Goal: Task Accomplishment & Management: Complete application form

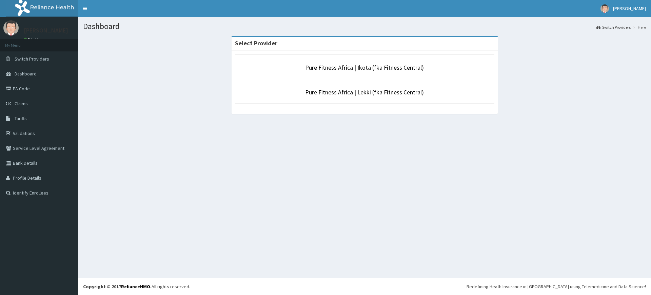
click at [353, 97] on li "Pure Fitness Africa | Lekki (fka Fitness Central)" at bounding box center [364, 91] width 259 height 25
click at [352, 97] on li "Pure Fitness Africa | Lekki (fka Fitness Central)" at bounding box center [364, 91] width 259 height 25
click at [337, 94] on link "Pure Fitness Africa | Lekki (fka Fitness Central)" at bounding box center [364, 92] width 119 height 8
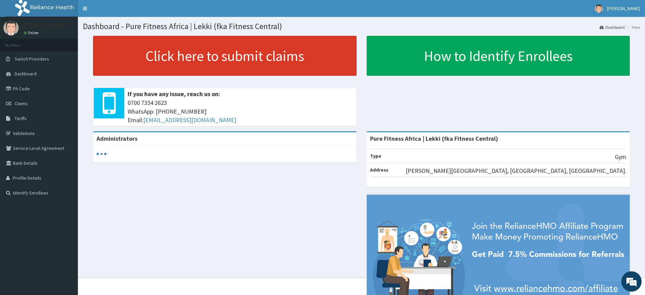
click at [218, 55] on link "Click here to submit claims" at bounding box center [225, 56] width 264 height 40
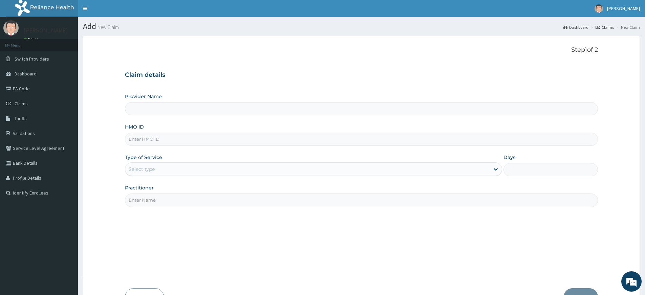
click at [197, 204] on input "Practitioner" at bounding box center [361, 200] width 473 height 13
type input "pure fitness africa"
type input "Pure Fitness Africa | Lekki (fka Fitness Central)"
type input "1"
click at [138, 139] on input "HMO ID" at bounding box center [361, 139] width 473 height 13
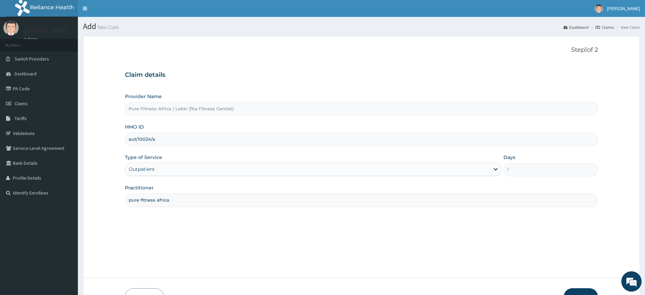
scroll to position [44, 0]
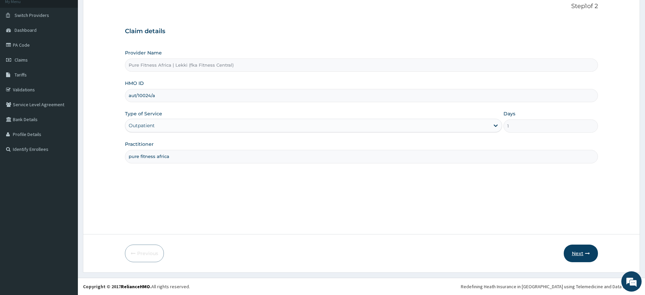
type input "aut/10024/a"
click at [588, 250] on button "Next" at bounding box center [581, 254] width 34 height 18
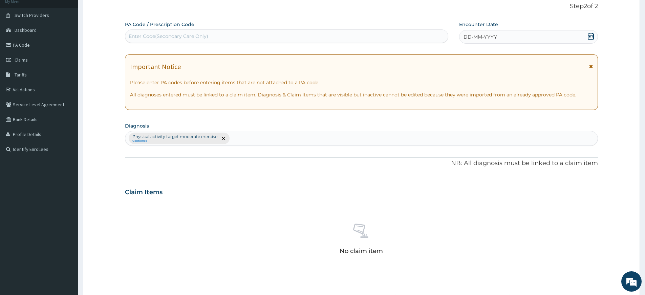
click at [586, 38] on div "DD-MM-YYYY" at bounding box center [528, 37] width 139 height 14
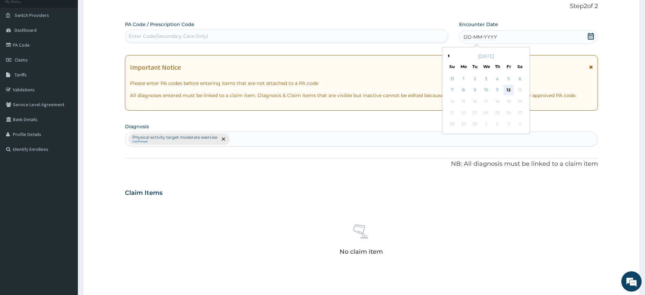
click at [512, 88] on div "12" at bounding box center [509, 90] width 10 height 10
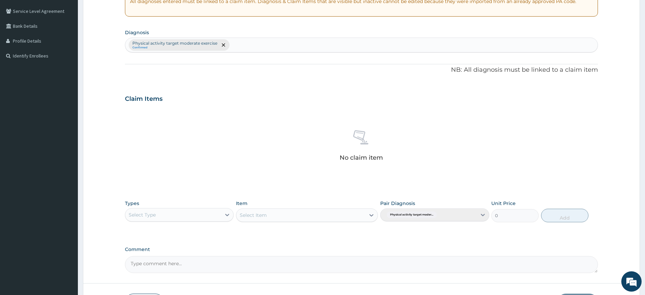
scroll to position [186, 0]
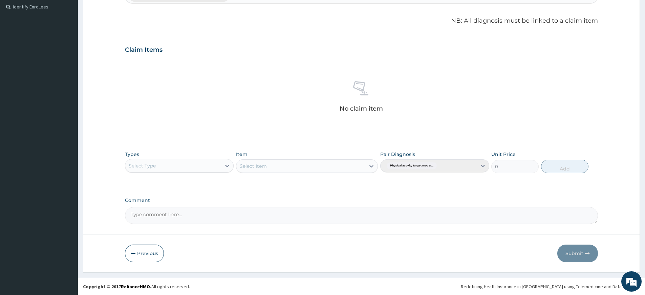
click at [178, 165] on div "Select Type" at bounding box center [173, 166] width 96 height 11
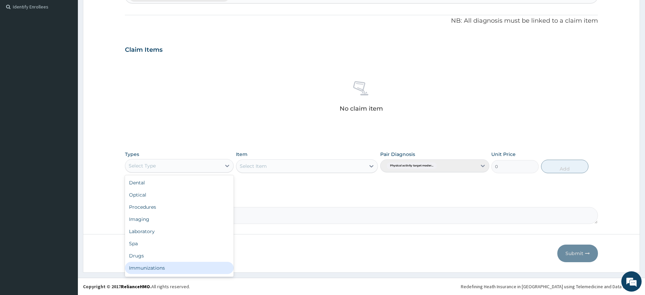
scroll to position [23, 0]
drag, startPoint x: 160, startPoint y: 271, endPoint x: 235, endPoint y: 227, distance: 86.8
click at [159, 271] on div "Gym" at bounding box center [179, 270] width 109 height 12
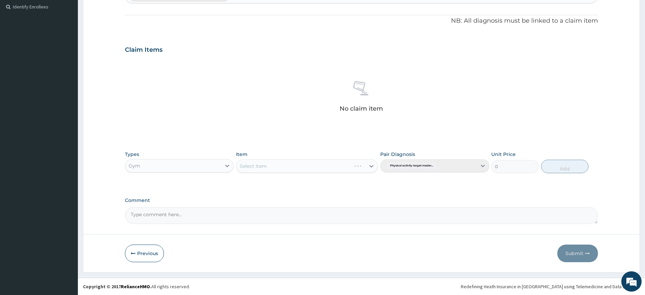
click at [314, 167] on div "Select Item" at bounding box center [307, 167] width 142 height 14
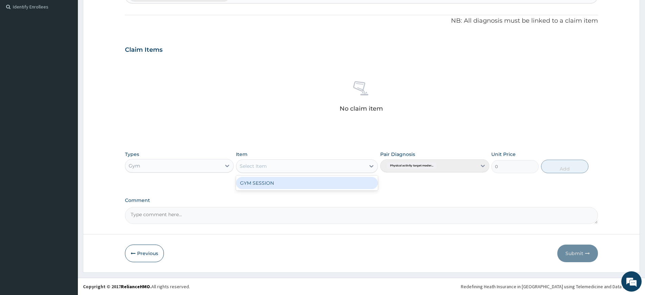
click at [315, 165] on div "Select Item" at bounding box center [301, 166] width 129 height 11
click at [314, 180] on div "GYM SESSION" at bounding box center [307, 183] width 142 height 12
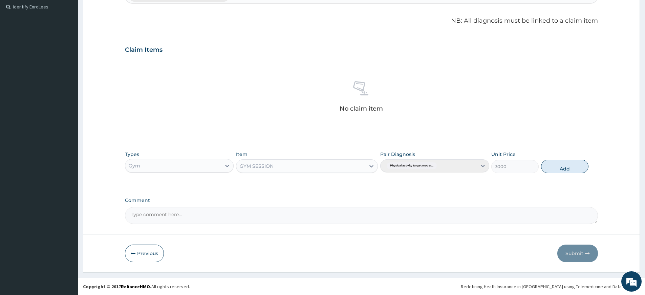
click at [557, 164] on button "Add" at bounding box center [564, 167] width 47 height 14
type input "0"
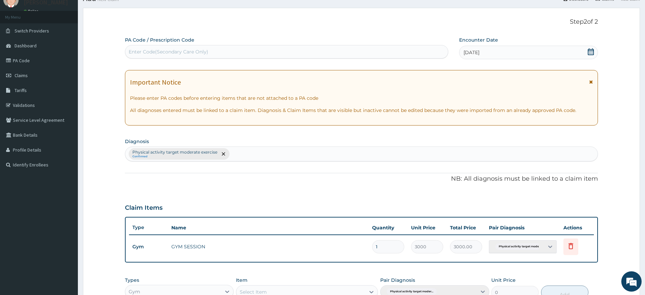
scroll to position [0, 0]
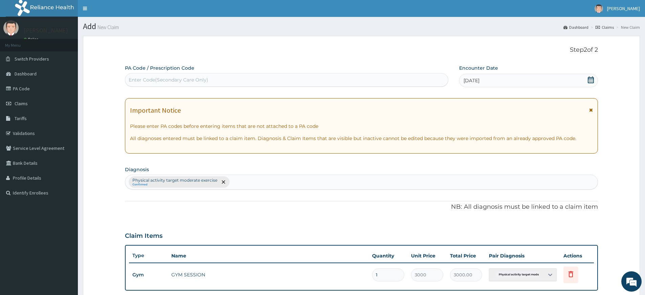
click at [406, 78] on div "Enter Code(Secondary Care Only)" at bounding box center [286, 80] width 323 height 11
type input "PA/E88519"
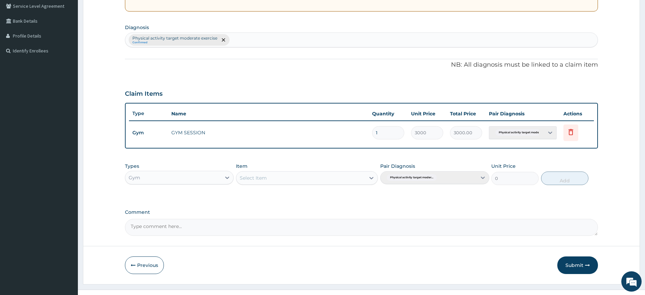
scroll to position [154, 0]
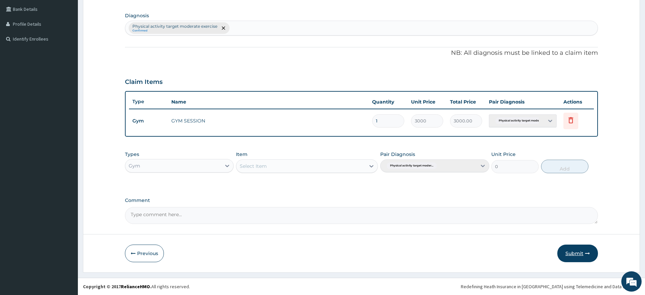
click at [566, 254] on button "Submit" at bounding box center [578, 254] width 41 height 18
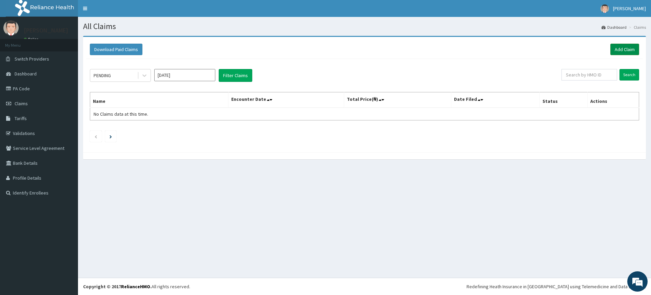
click at [618, 50] on link "Add Claim" at bounding box center [624, 50] width 29 height 12
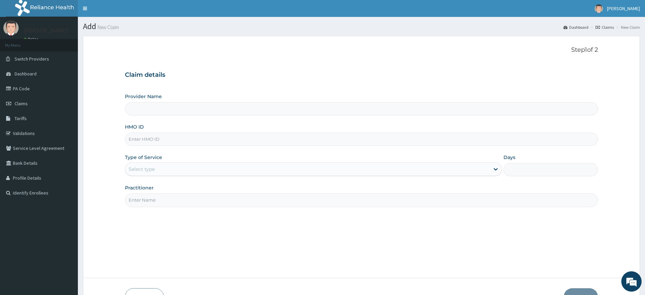
click at [188, 206] on input "Practitioner" at bounding box center [361, 200] width 473 height 13
type input "Pure Fitness Africa | Lekki (fka Fitness Central)"
type input "1"
type input "pure fitness africa"
